Goal: Contribute content: Add original content to the website for others to see

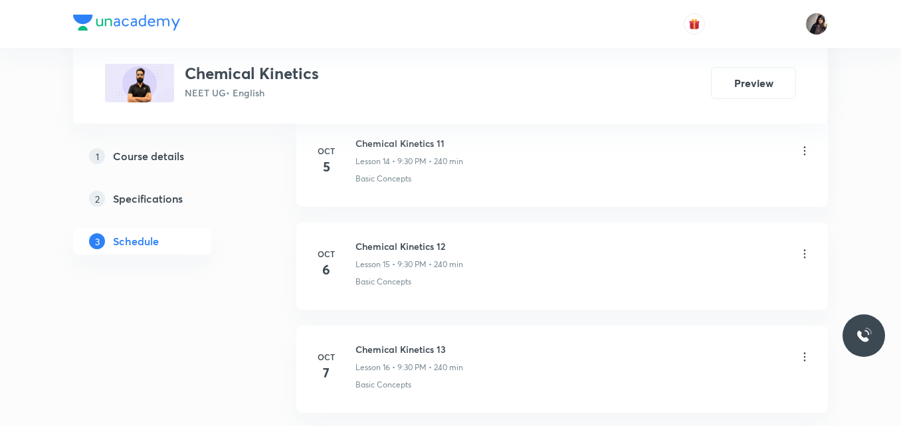
scroll to position [2223, 0]
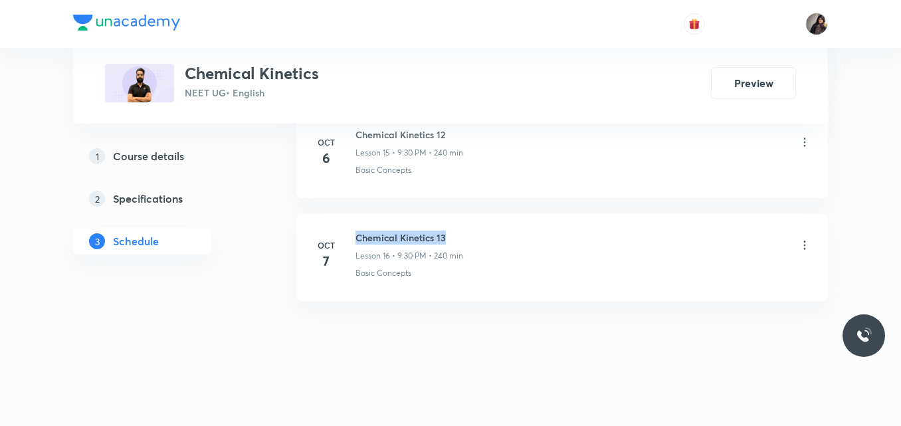
drag, startPoint x: 447, startPoint y: 235, endPoint x: 354, endPoint y: 237, distance: 93.7
click at [354, 237] on div "Oct 7 Chemical Kinetics 13 Lesson 16 • 9:30 PM • 240 min Basic Concepts" at bounding box center [562, 255] width 498 height 49
copy h6 "Chemical Kinetics 13"
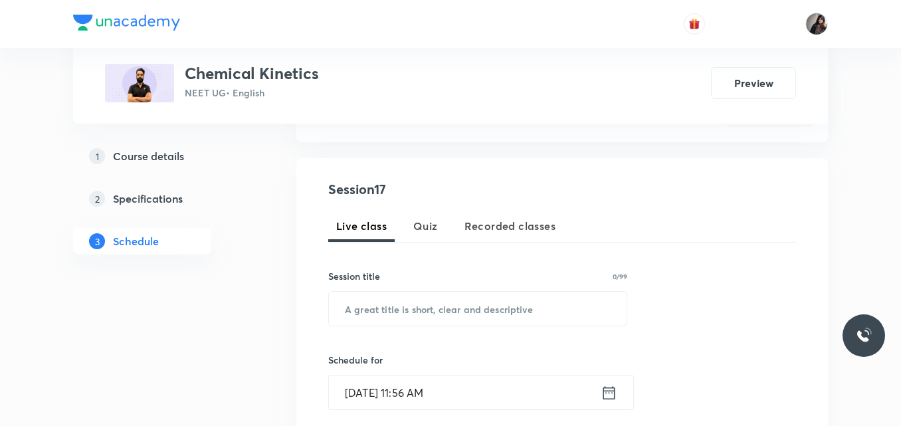
scroll to position [239, 0]
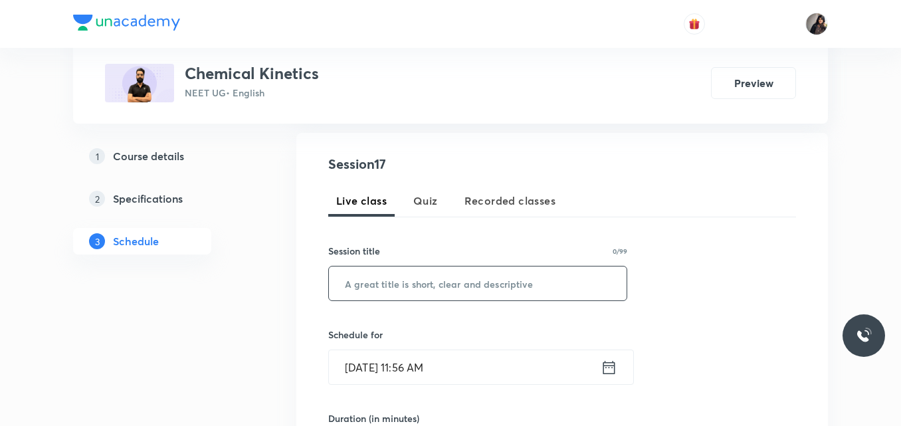
paste input "Chemical Kinetics 13"
click at [368, 278] on input "Chemical Kinetics 13" at bounding box center [478, 283] width 298 height 34
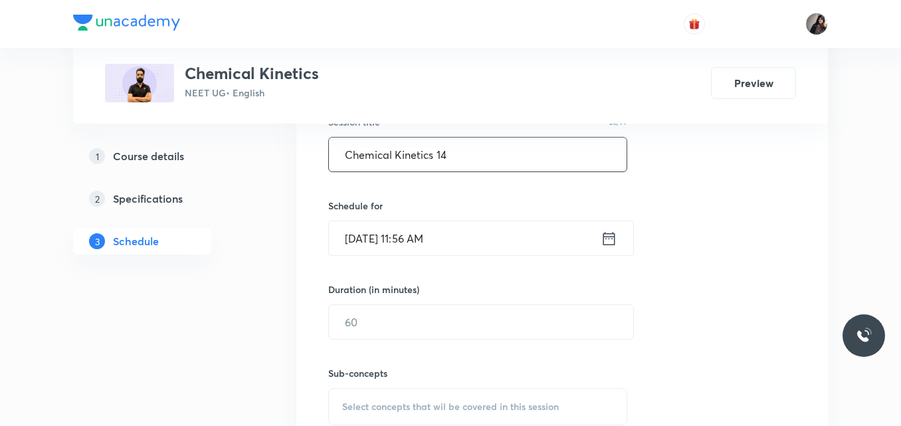
scroll to position [369, 0]
type input "Chemical Kinetics 14"
click at [418, 241] on input "Oct 8, 2025, 11:56 AM" at bounding box center [465, 238] width 272 height 34
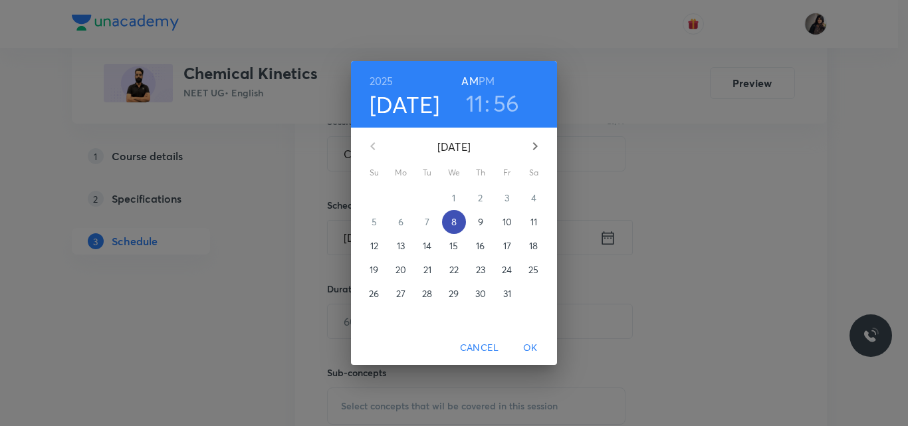
click at [456, 225] on p "8" at bounding box center [453, 221] width 5 height 13
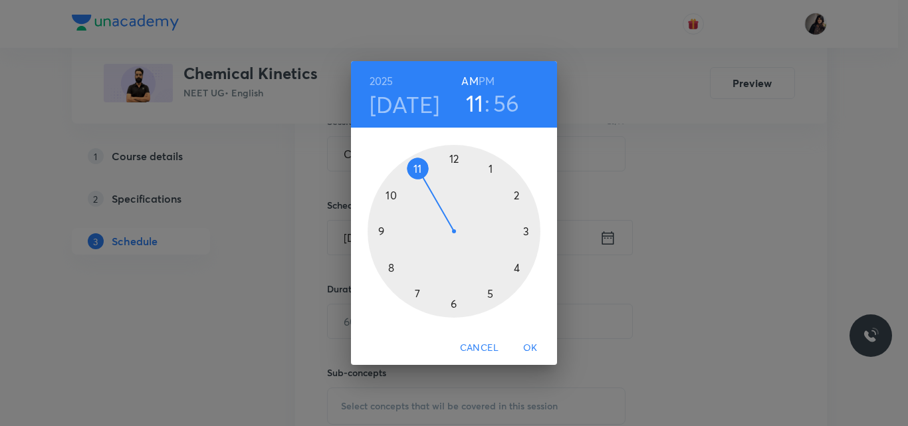
click at [384, 231] on div at bounding box center [453, 231] width 173 height 173
click at [452, 304] on div at bounding box center [453, 231] width 173 height 173
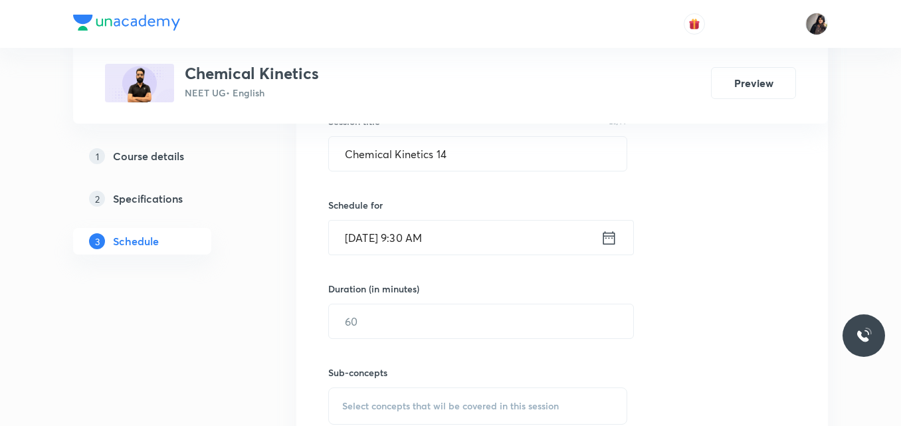
click at [439, 239] on input "Oct 8, 2025, 9:30 AM" at bounding box center [465, 238] width 272 height 34
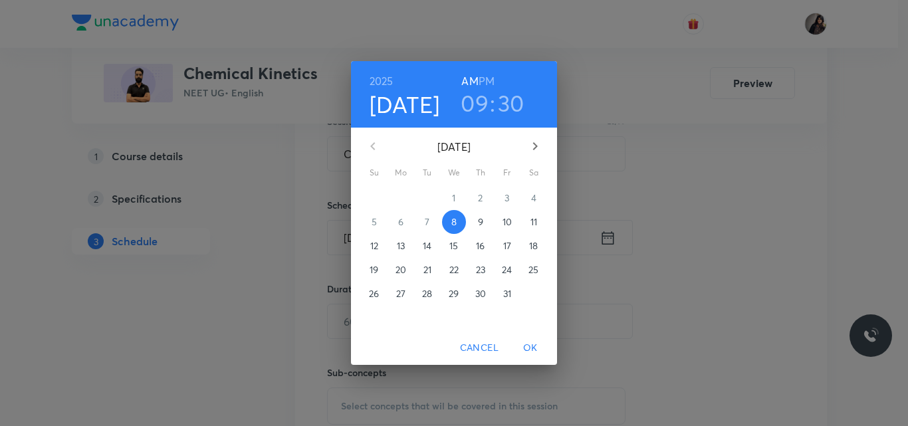
click at [486, 82] on h6 "PM" at bounding box center [486, 81] width 16 height 19
click at [530, 346] on span "OK" at bounding box center [530, 348] width 32 height 17
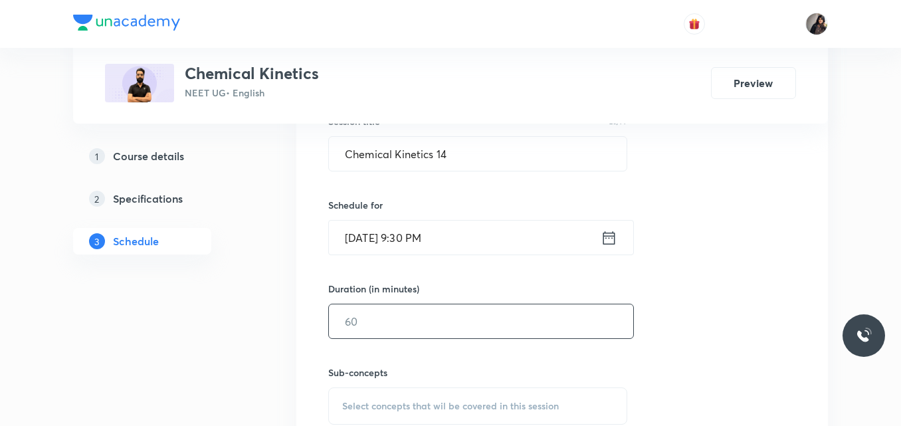
click at [393, 317] on input "text" at bounding box center [481, 321] width 304 height 34
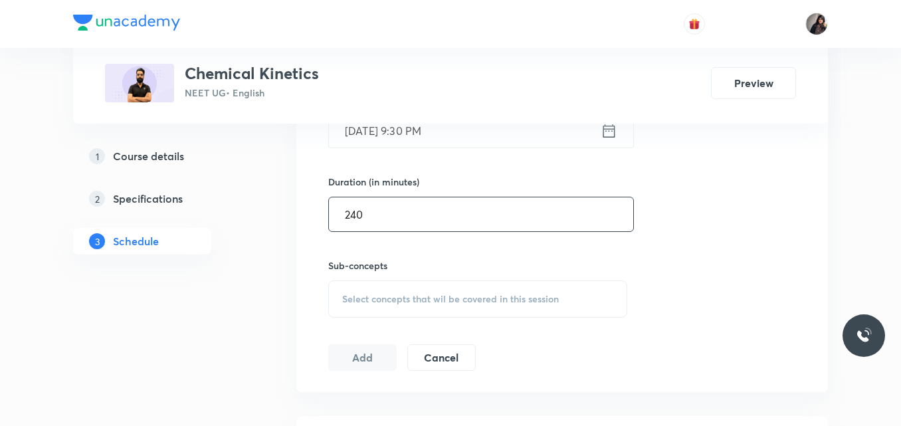
scroll to position [476, 0]
type input "240"
click at [378, 290] on div "Select concepts that wil be covered in this session" at bounding box center [477, 298] width 299 height 37
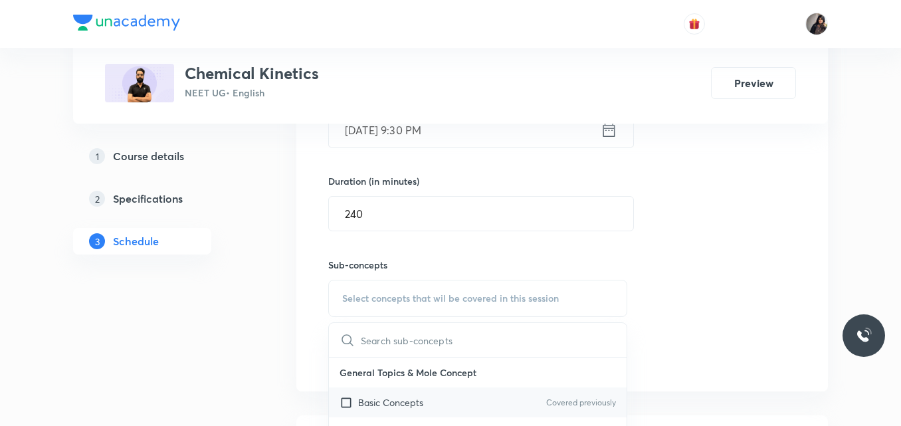
click at [386, 399] on p "Basic Concepts" at bounding box center [390, 402] width 65 height 14
checkbox input "true"
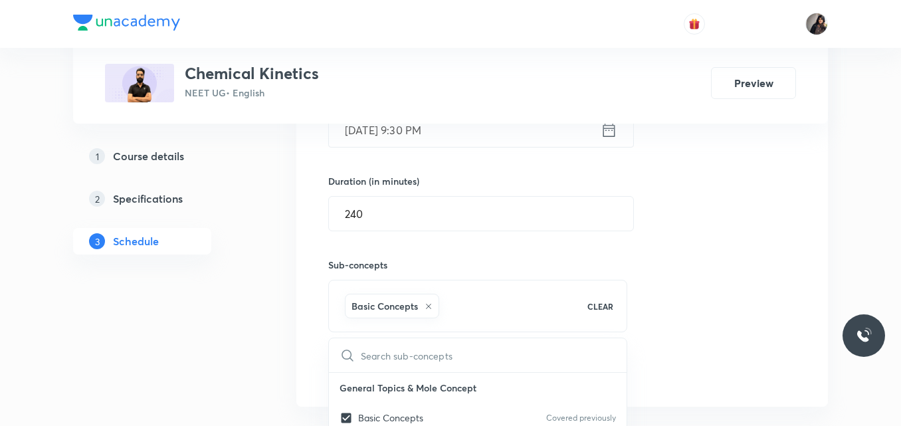
click at [655, 302] on div "Session 17 Live class Quiz Recorded classes Session title 20/99 Chemical Kineti…" at bounding box center [562, 151] width 468 height 469
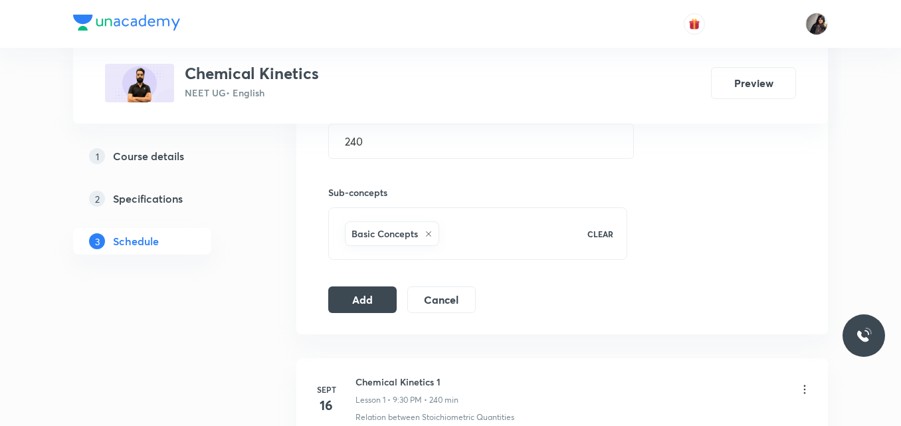
scroll to position [563, 0]
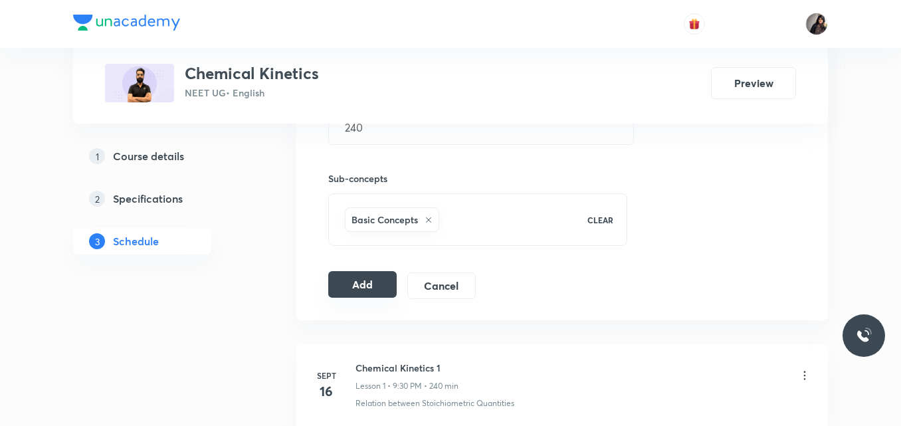
click at [347, 291] on button "Add" at bounding box center [362, 284] width 68 height 27
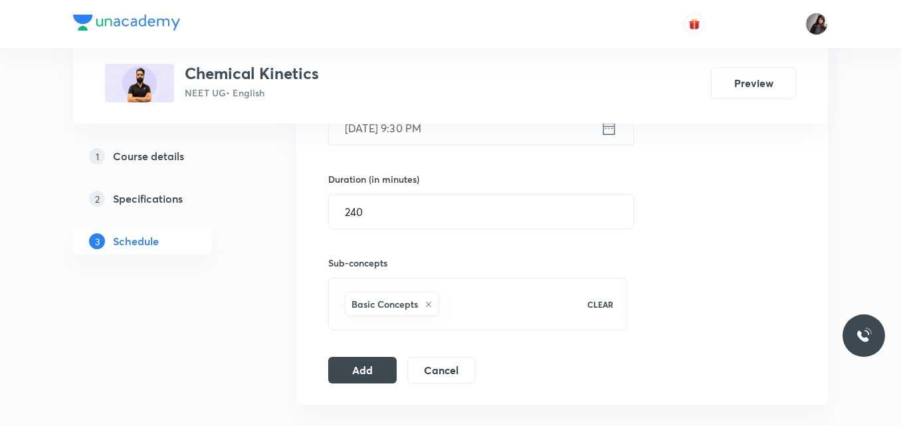
scroll to position [479, 0]
click at [354, 371] on button "Add" at bounding box center [362, 368] width 68 height 27
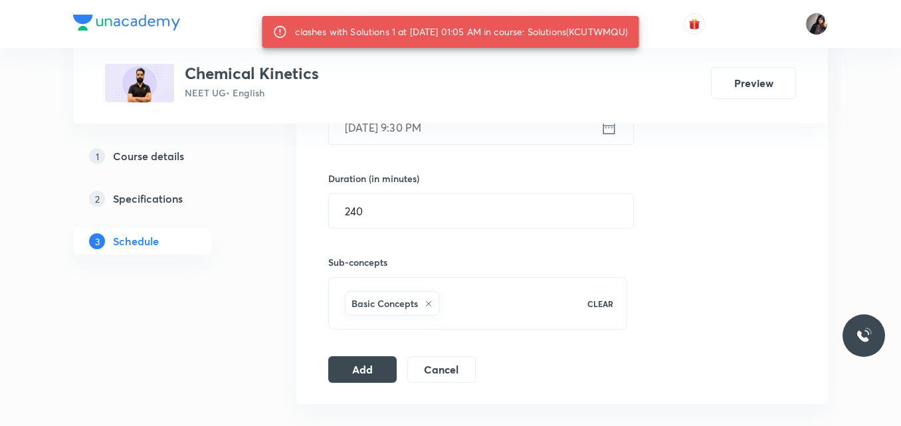
click at [607, 35] on div "clashes with Solutions 1 at 09 Oct 2025 01:05 AM in course: Solutions(KCUTWMQU)" at bounding box center [461, 32] width 333 height 24
copy div "KCUTWMQU"
click at [611, 113] on div "Plus Courses Chemical Kinetics NEET UG • English Preview" at bounding box center [450, 62] width 755 height 124
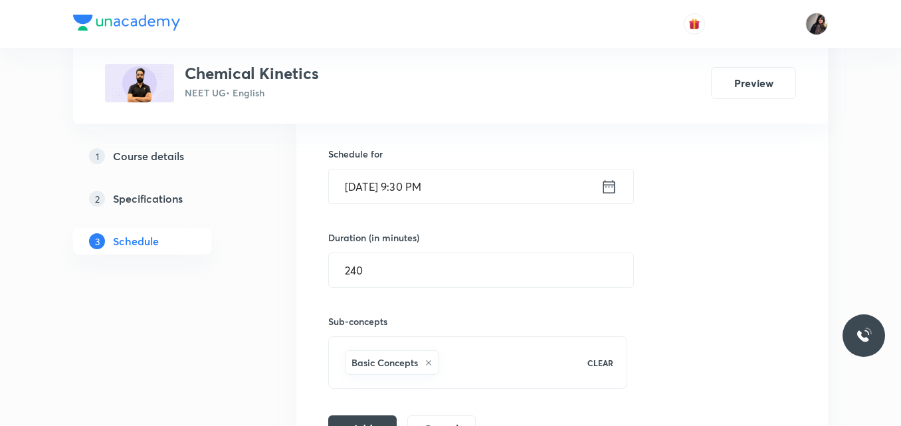
scroll to position [425, 0]
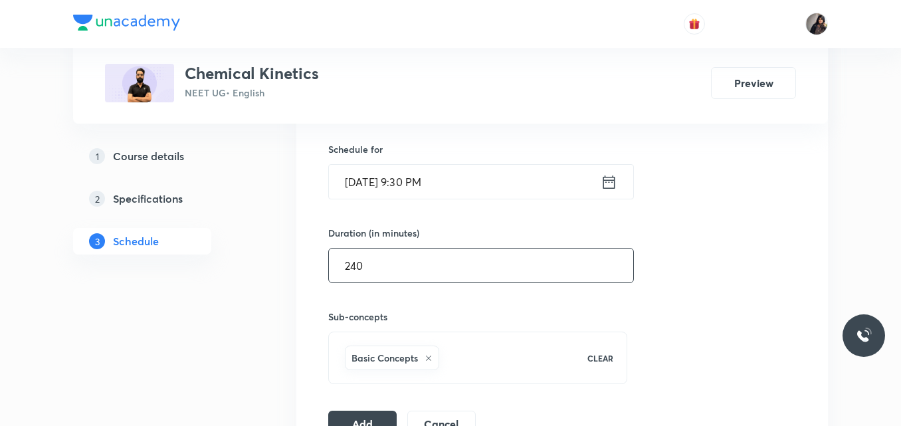
click at [378, 270] on input "240" at bounding box center [481, 266] width 304 height 34
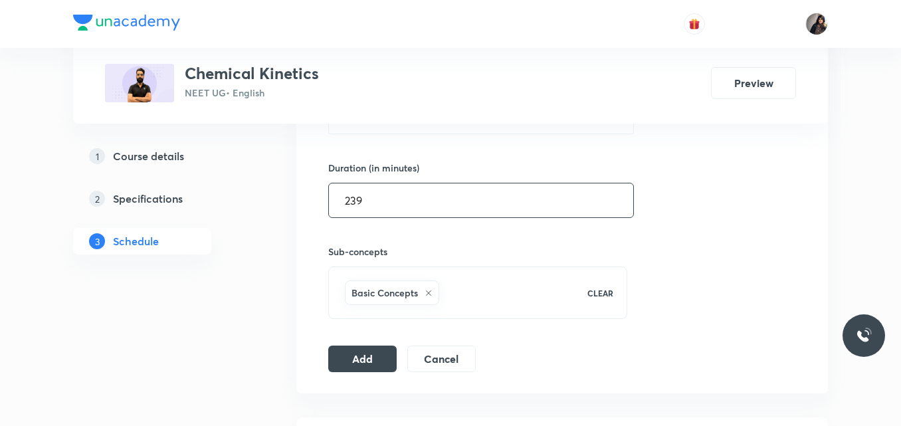
scroll to position [502, 0]
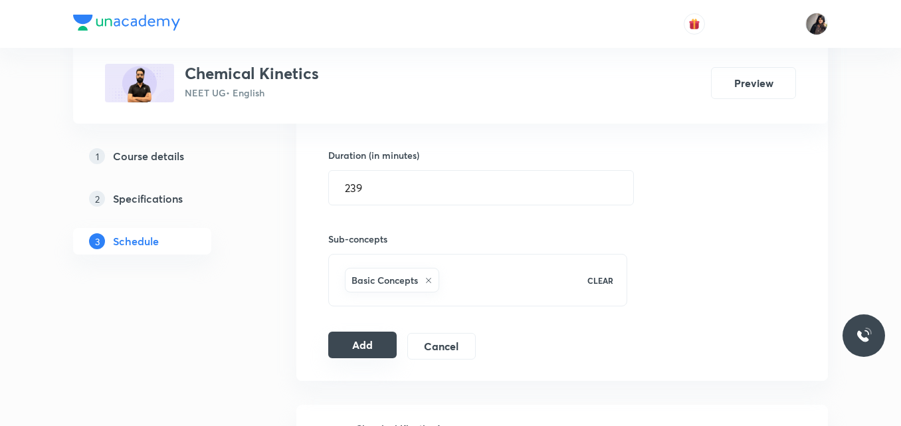
click at [364, 340] on button "Add" at bounding box center [362, 345] width 68 height 27
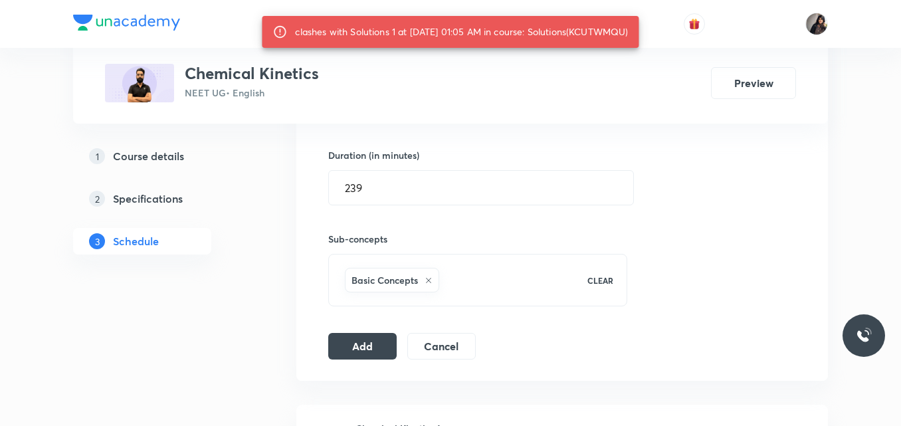
click at [673, 251] on div "Session 17 Live class Quiz Recorded classes Session title 20/99 Chemical Kineti…" at bounding box center [562, 125] width 468 height 469
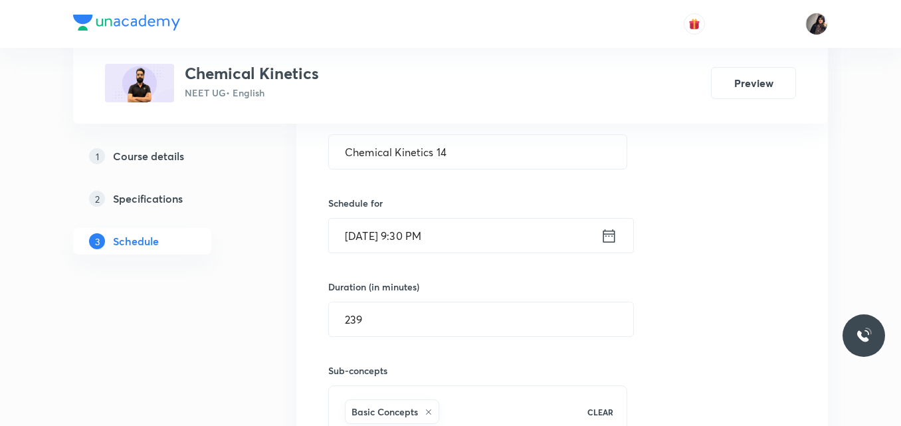
scroll to position [373, 0]
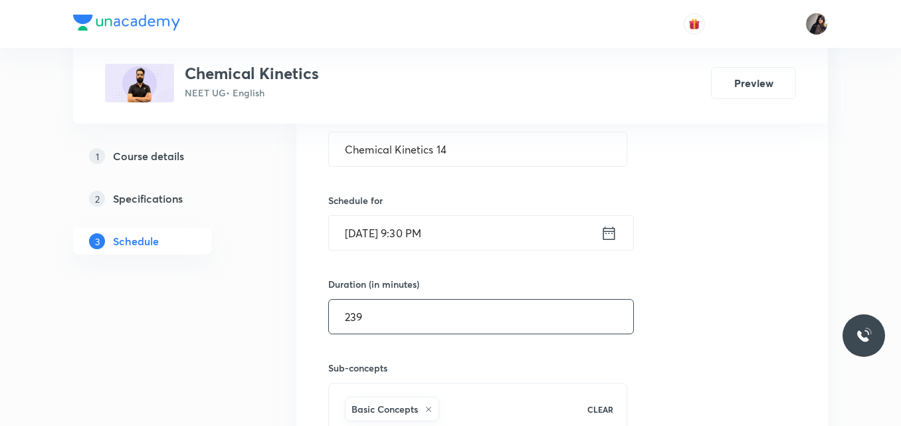
click at [417, 316] on input "239" at bounding box center [481, 317] width 304 height 34
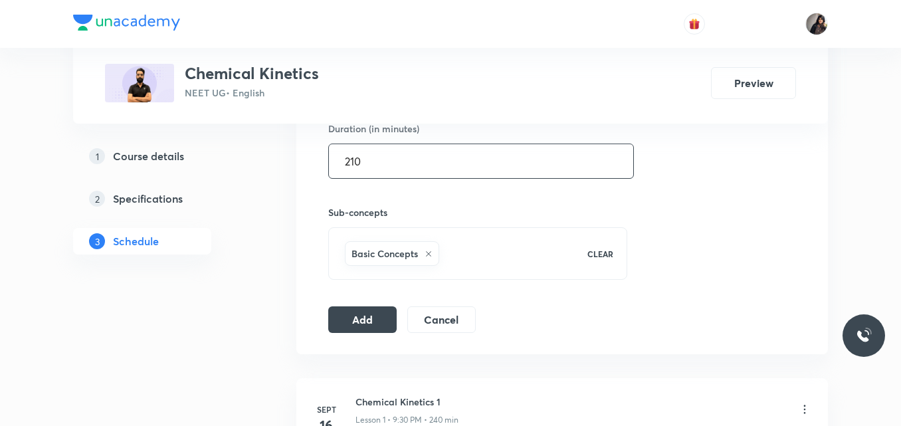
scroll to position [530, 0]
type input "210"
click at [364, 312] on button "Add" at bounding box center [362, 317] width 68 height 27
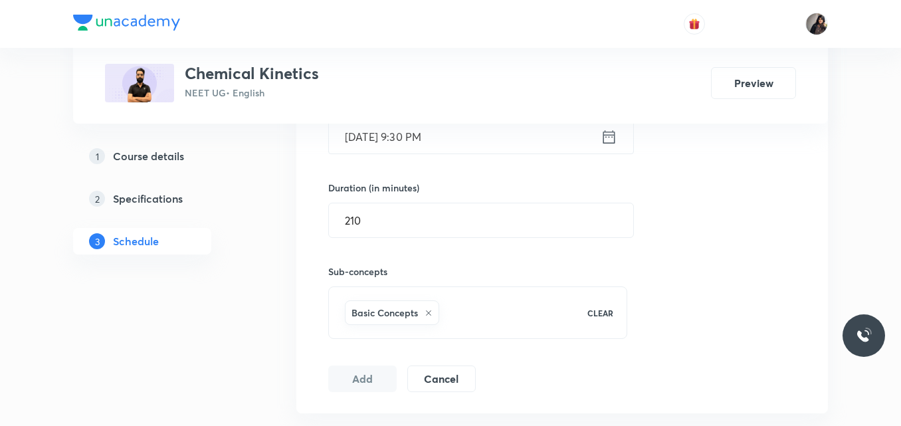
scroll to position [464, 0]
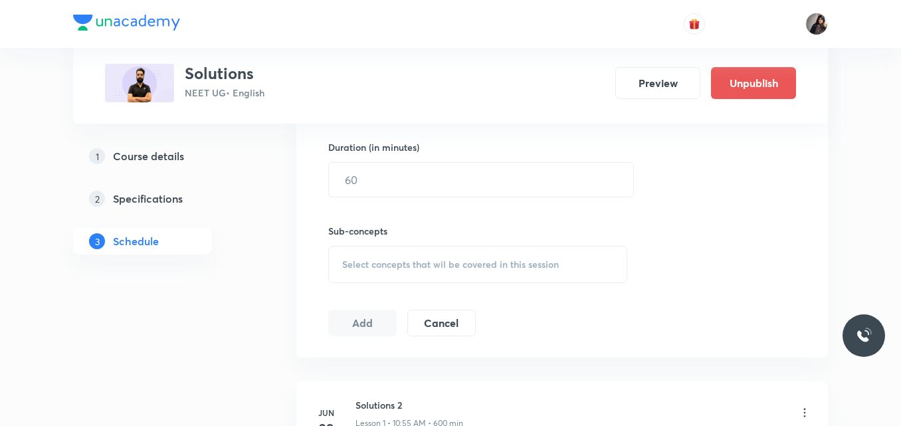
scroll to position [781, 0]
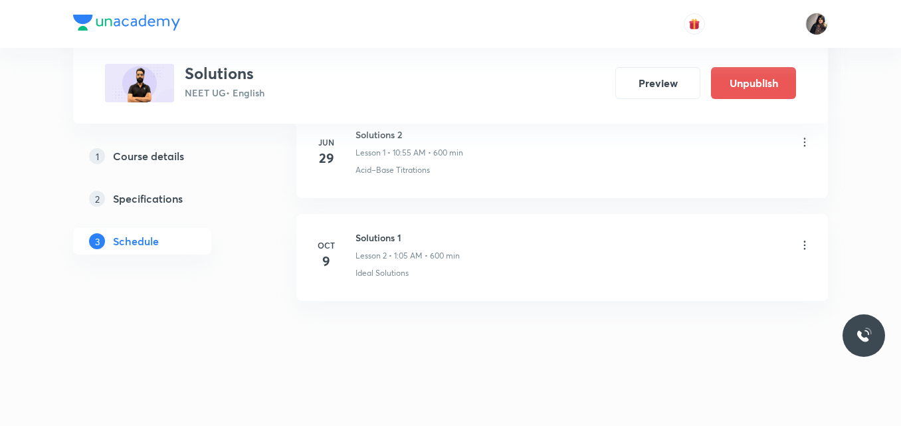
click at [803, 244] on icon at bounding box center [804, 245] width 13 height 13
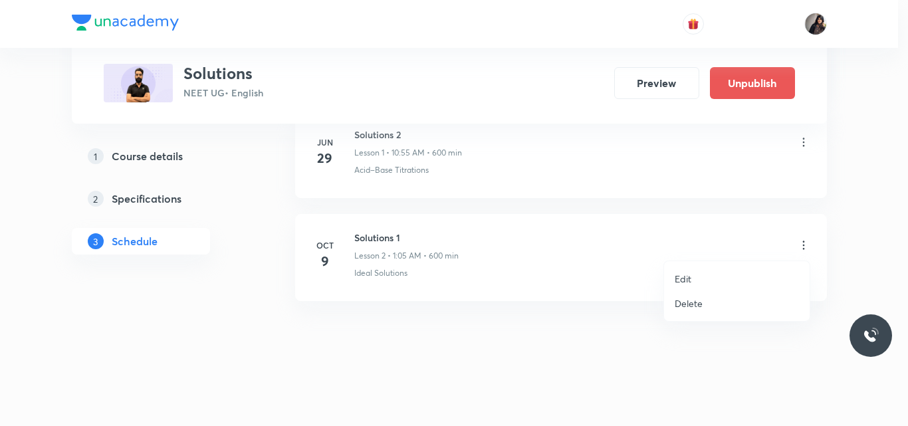
click at [694, 304] on p "Delete" at bounding box center [689, 303] width 28 height 14
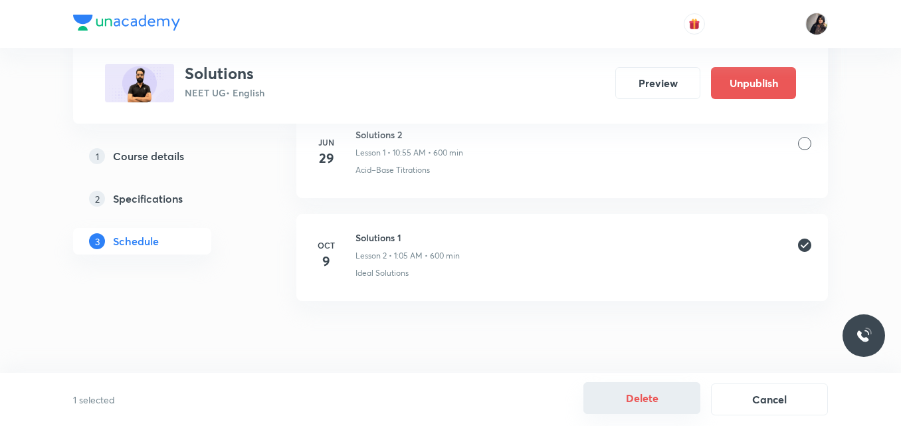
click at [645, 403] on button "Delete" at bounding box center [641, 398] width 117 height 32
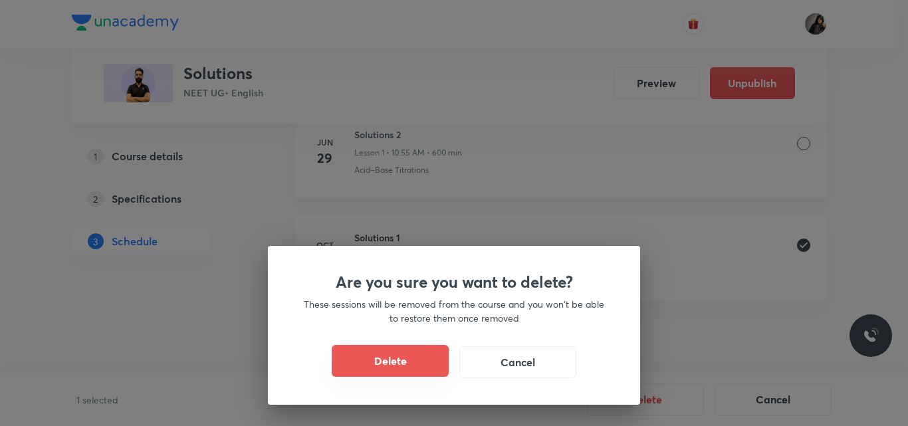
click at [441, 371] on button "Delete" at bounding box center [390, 361] width 117 height 32
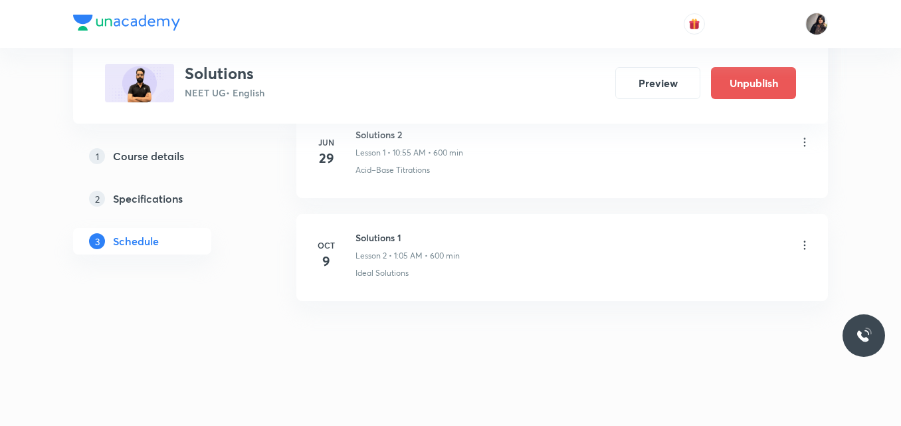
scroll to position [678, 0]
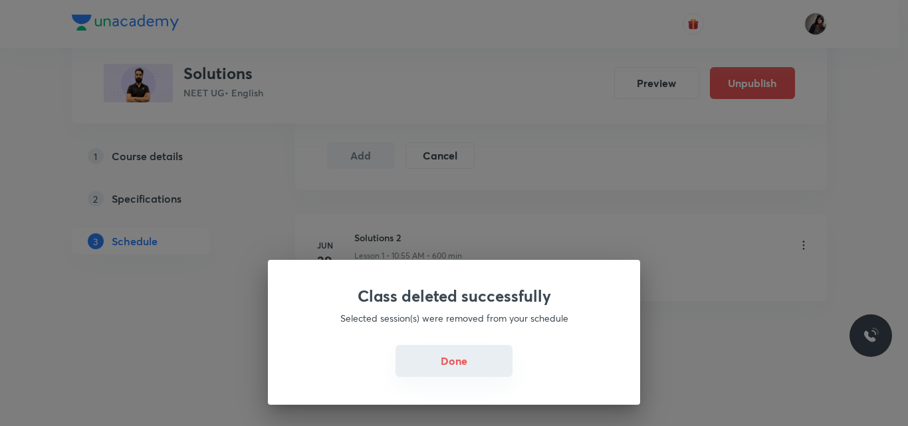
click at [433, 350] on button "Done" at bounding box center [453, 361] width 117 height 32
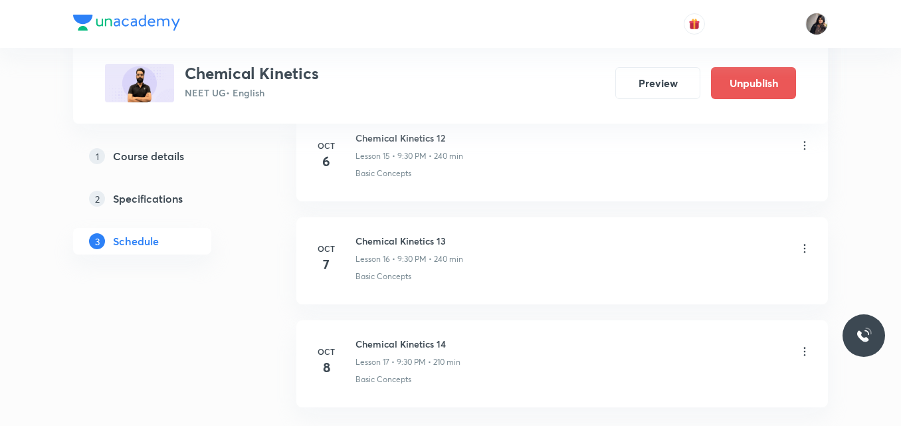
scroll to position [2326, 0]
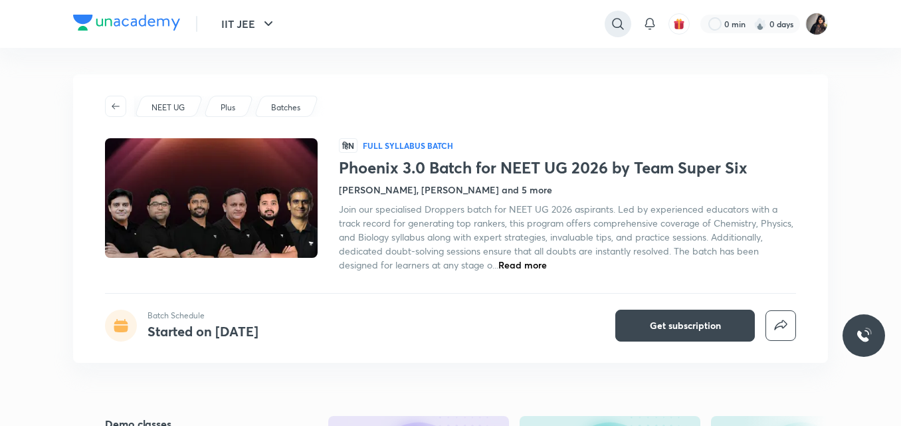
click at [617, 25] on icon at bounding box center [618, 24] width 16 height 16
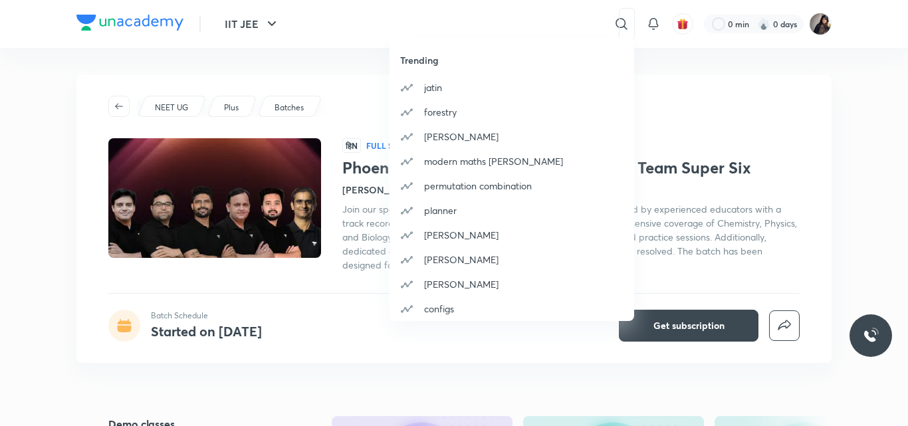
click at [456, 21] on div "Trending jatin forestry raman tiwari modern maths raman tiwari permutation comb…" at bounding box center [454, 213] width 908 height 426
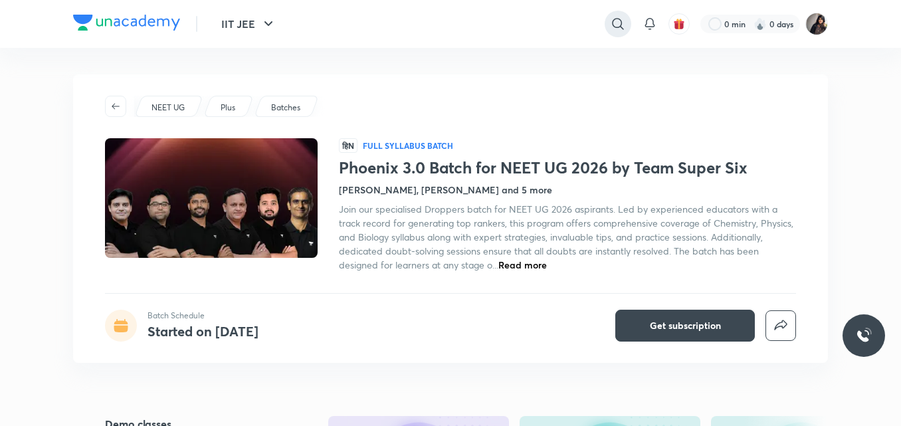
click at [615, 27] on icon at bounding box center [618, 24] width 16 height 16
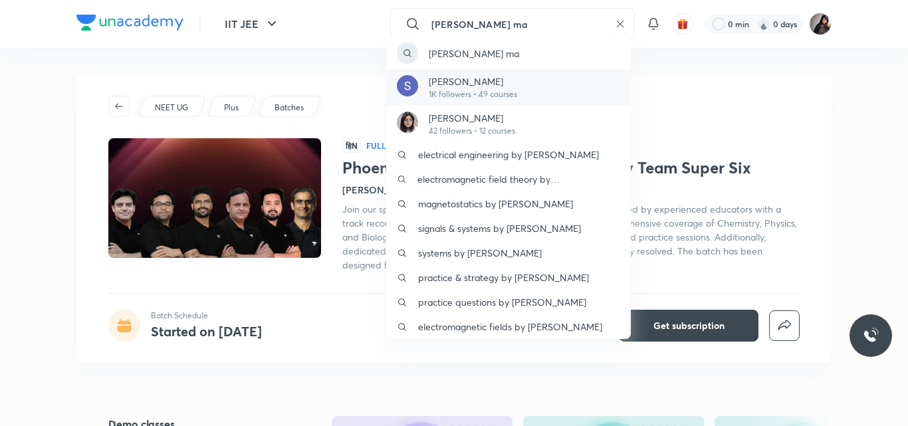
type input "sonali ma"
click at [504, 90] on p "1K followers • 49 courses" at bounding box center [473, 94] width 88 height 12
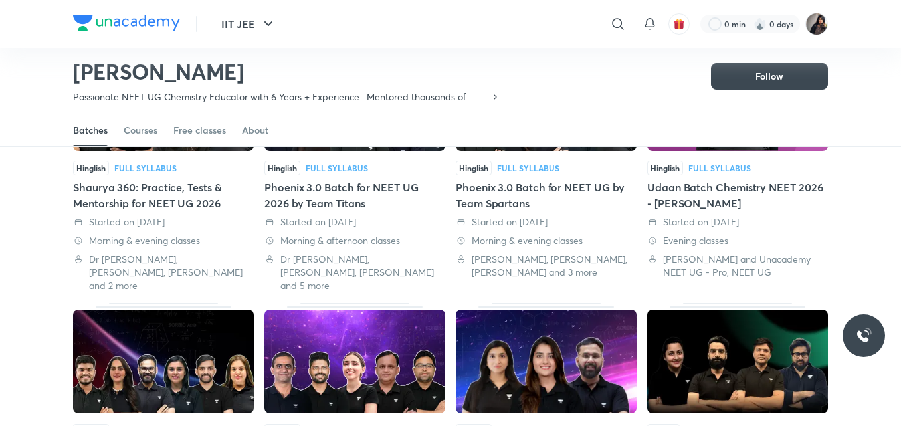
scroll to position [183, 0]
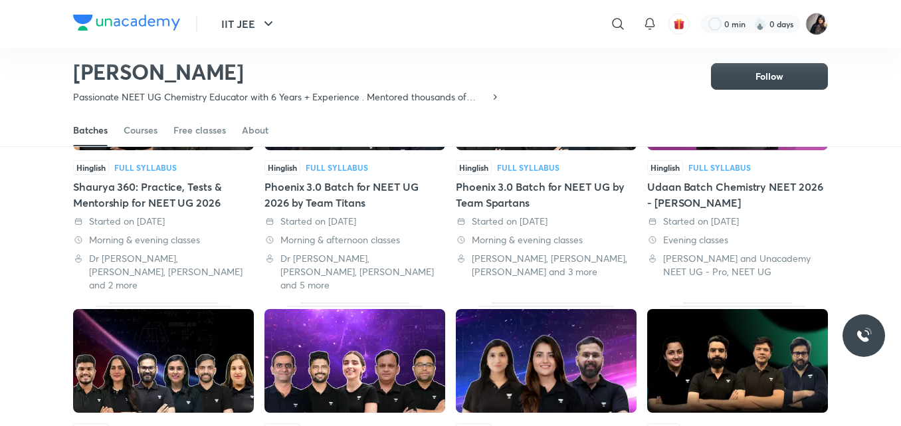
click at [715, 190] on div "Udaan Batch Chemistry NEET 2026 - Sonali Malik" at bounding box center [737, 195] width 181 height 32
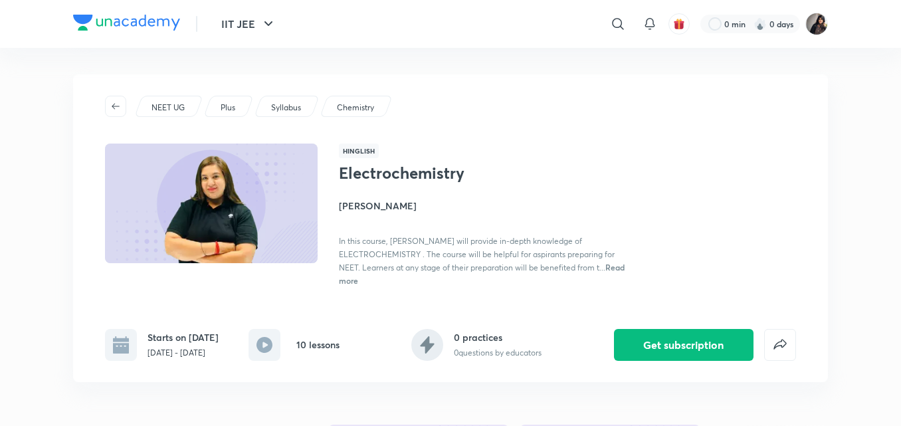
click at [455, 108] on div "NEET UG Plus Syllabus Chemistry" at bounding box center [450, 106] width 691 height 21
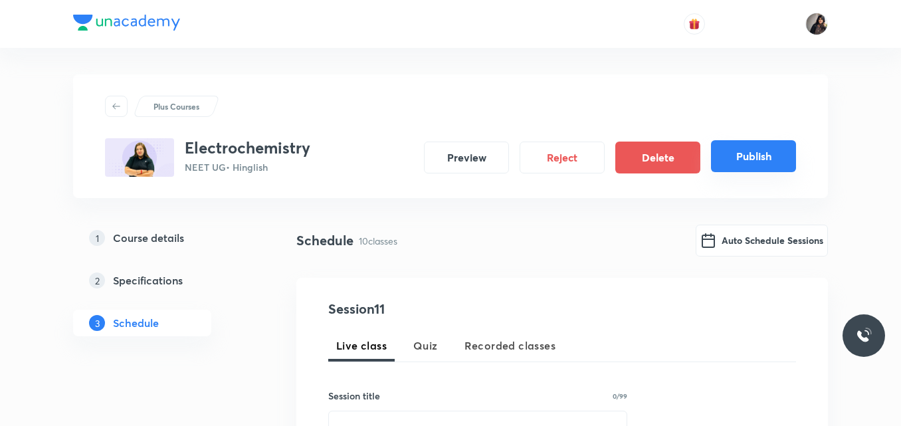
click at [752, 151] on button "Publish" at bounding box center [753, 156] width 85 height 32
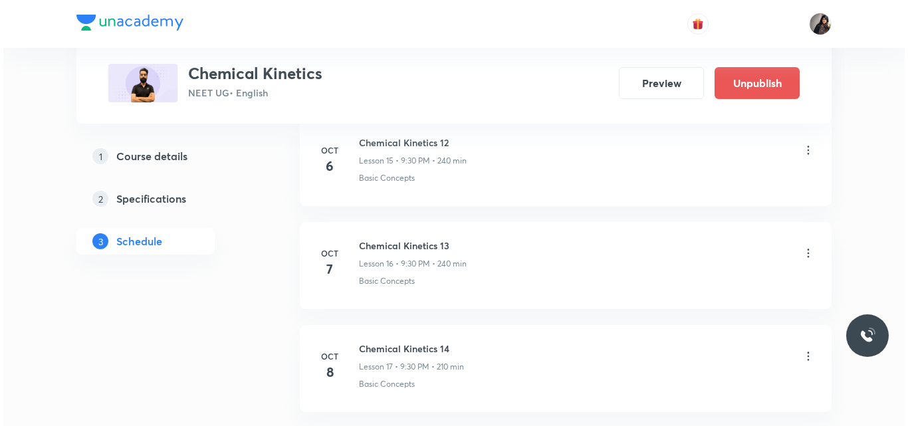
scroll to position [2326, 0]
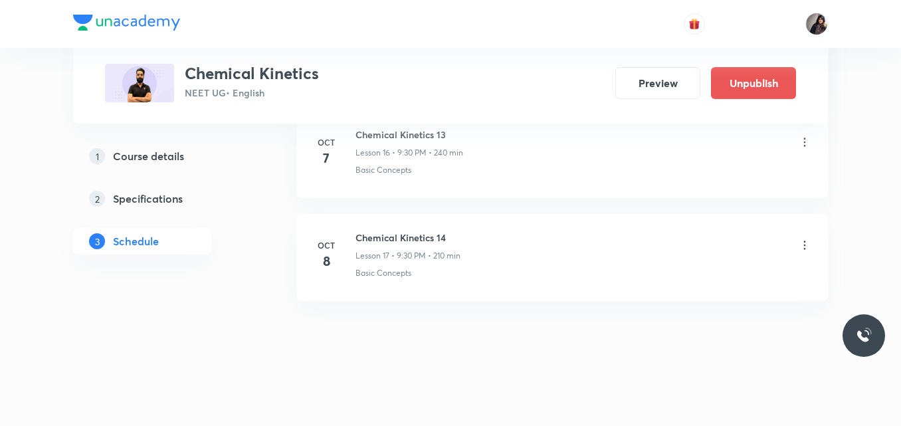
click at [801, 244] on icon at bounding box center [804, 245] width 13 height 13
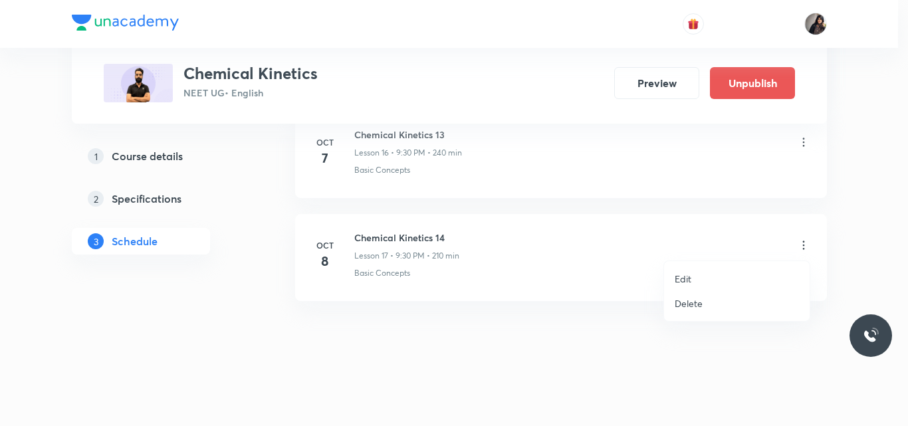
click at [682, 280] on p "Edit" at bounding box center [683, 279] width 17 height 14
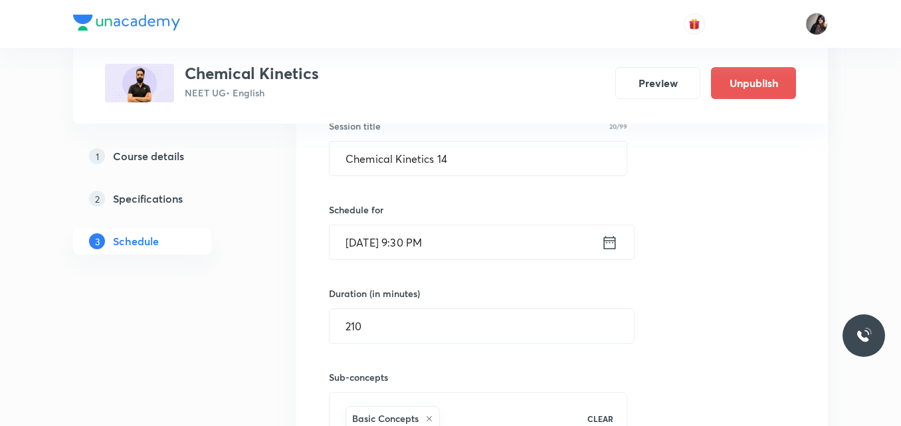
scroll to position [2010, 0]
click at [405, 324] on input "210" at bounding box center [482, 327] width 304 height 34
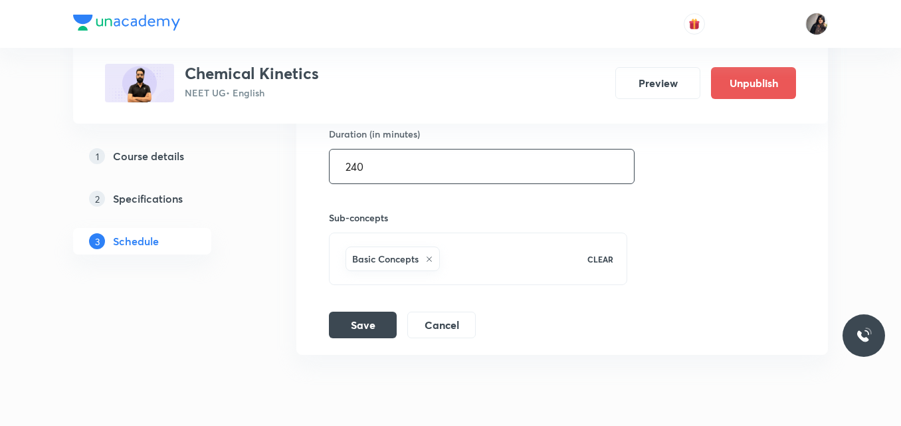
scroll to position [2170, 0]
type input "240"
click at [377, 317] on button "Save" at bounding box center [363, 323] width 68 height 27
click at [677, 336] on div "Session title 20/99 Chemical Kinetics 14 ​ Schedule for Oct 8, 2025, 9:30 PM ​ …" at bounding box center [562, 134] width 467 height 405
click at [363, 324] on button "Save" at bounding box center [363, 323] width 68 height 27
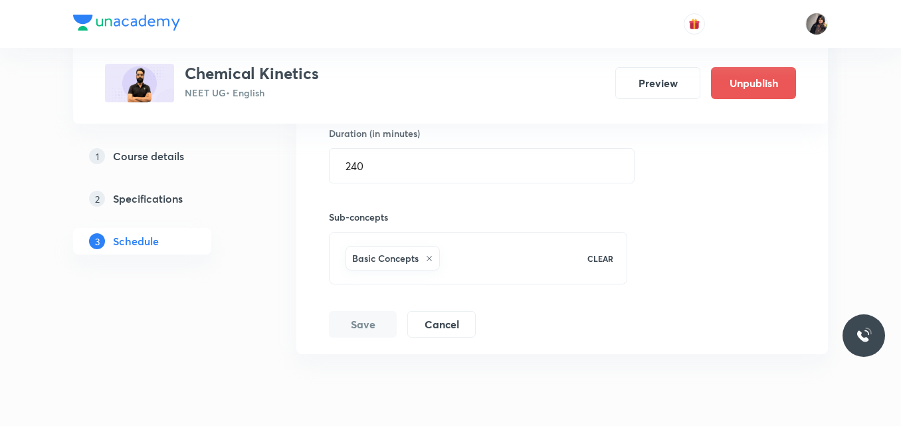
scroll to position [2224, 0]
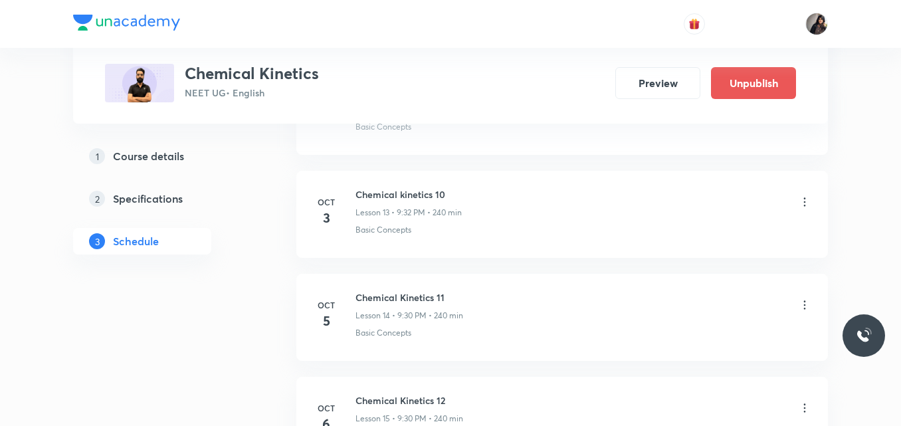
scroll to position [1899, 0]
